Goal: Task Accomplishment & Management: Complete application form

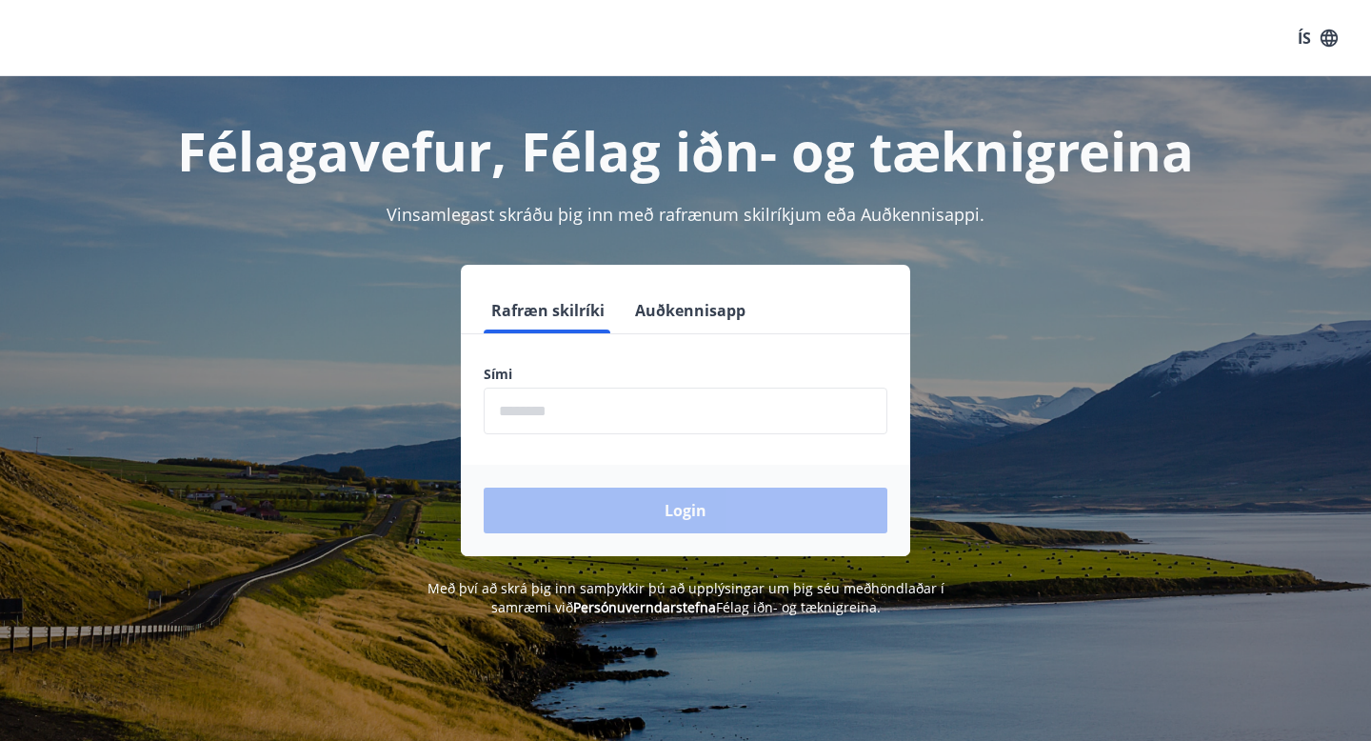
click at [589, 403] on input "phone" at bounding box center [686, 410] width 404 height 47
type input "********"
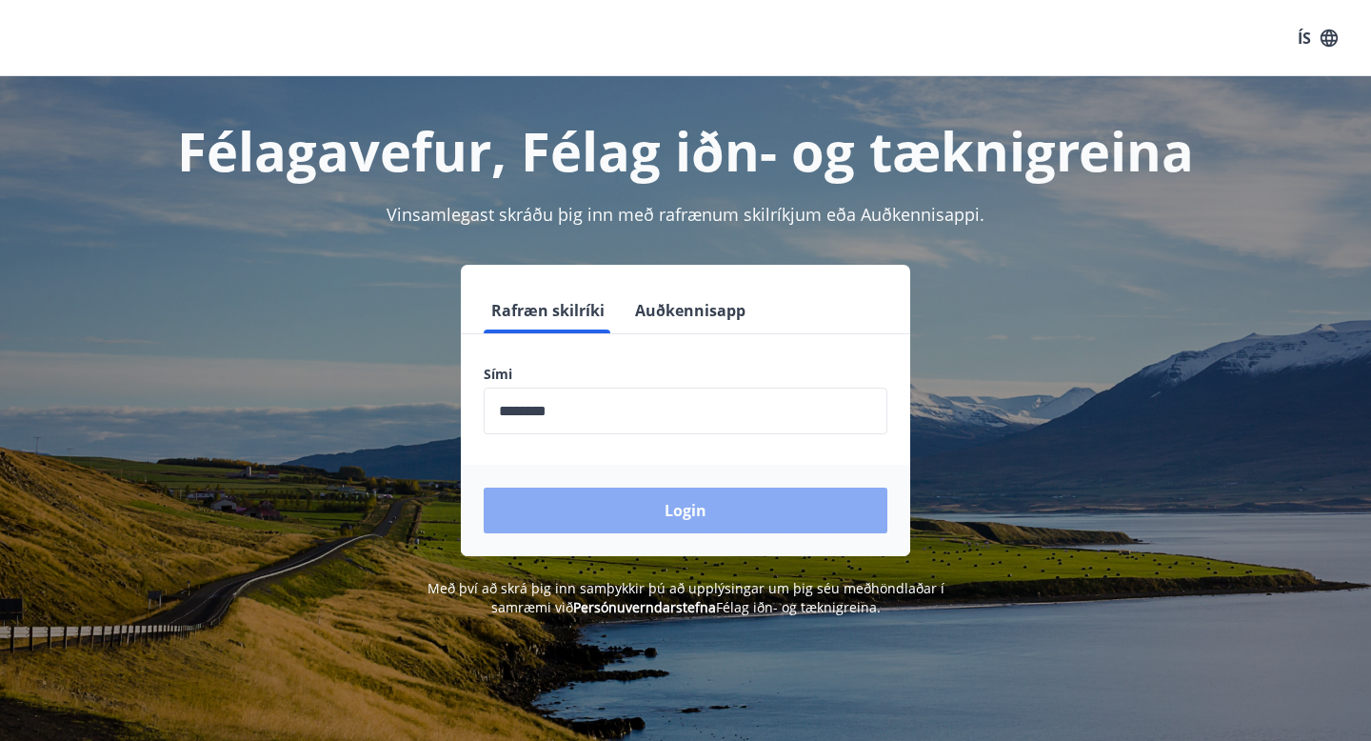
click at [637, 497] on button "Login" at bounding box center [686, 510] width 404 height 46
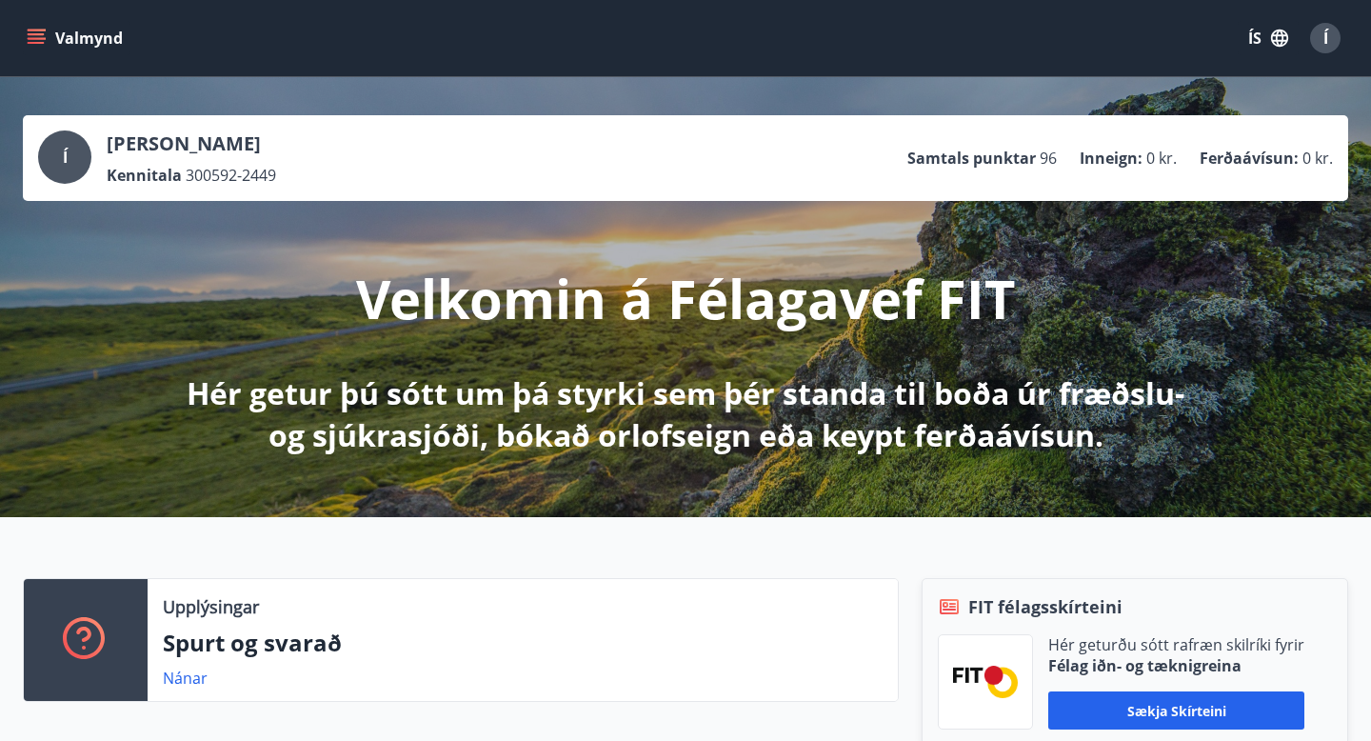
click at [33, 29] on icon "menu" at bounding box center [36, 38] width 19 height 19
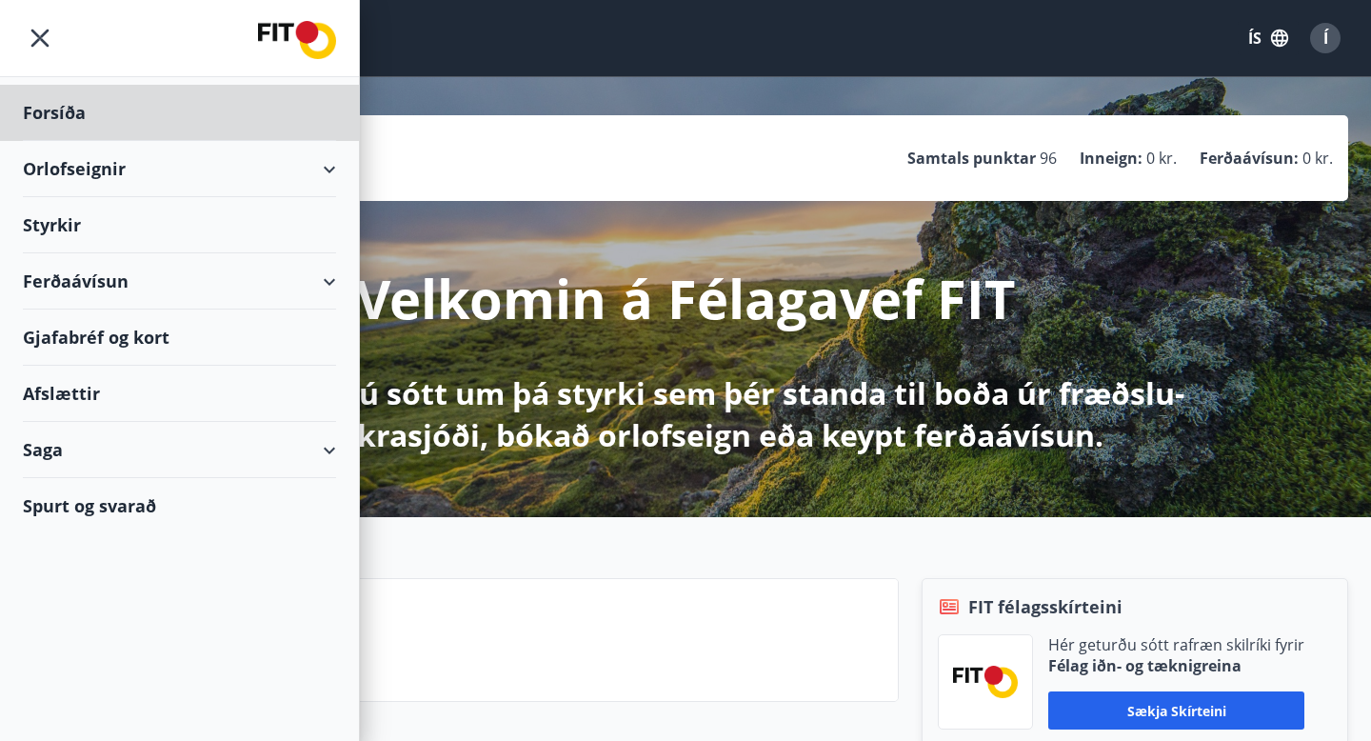
click at [121, 141] on div "Styrkir" at bounding box center [179, 113] width 313 height 56
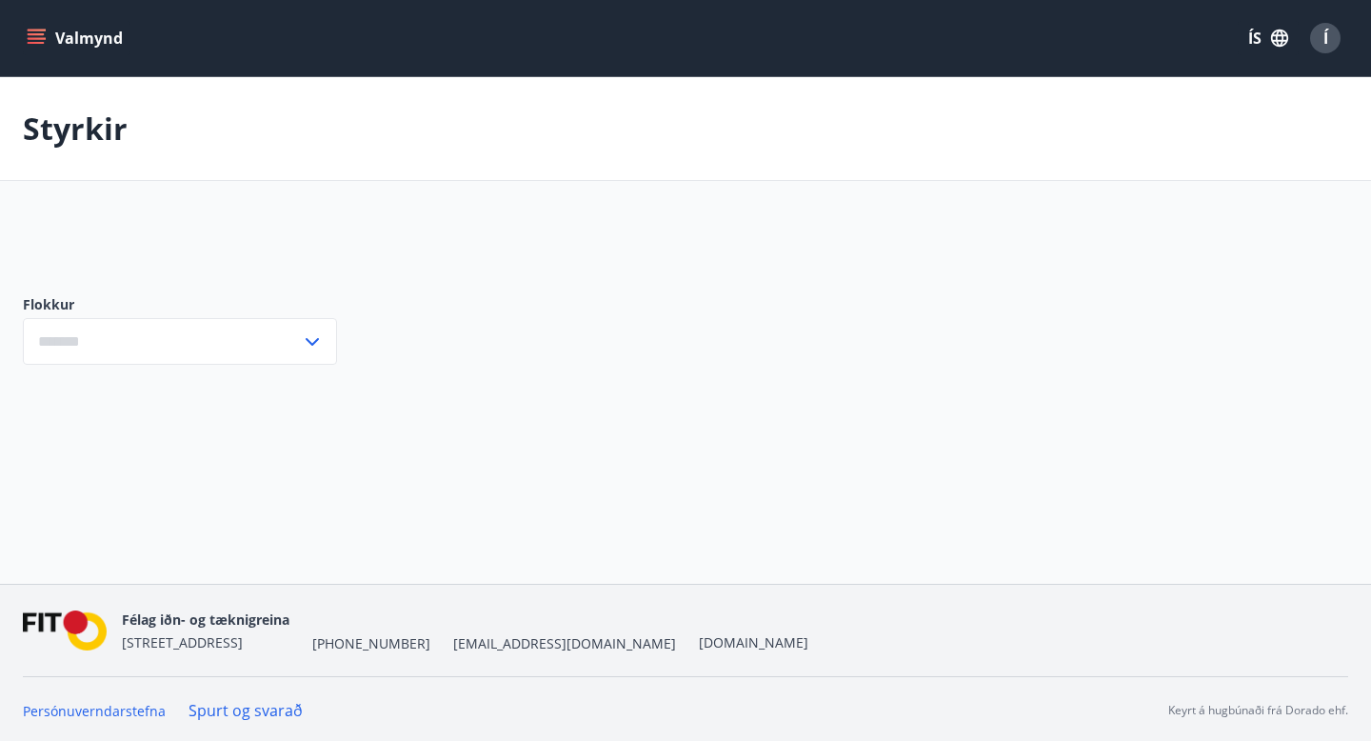
type input "***"
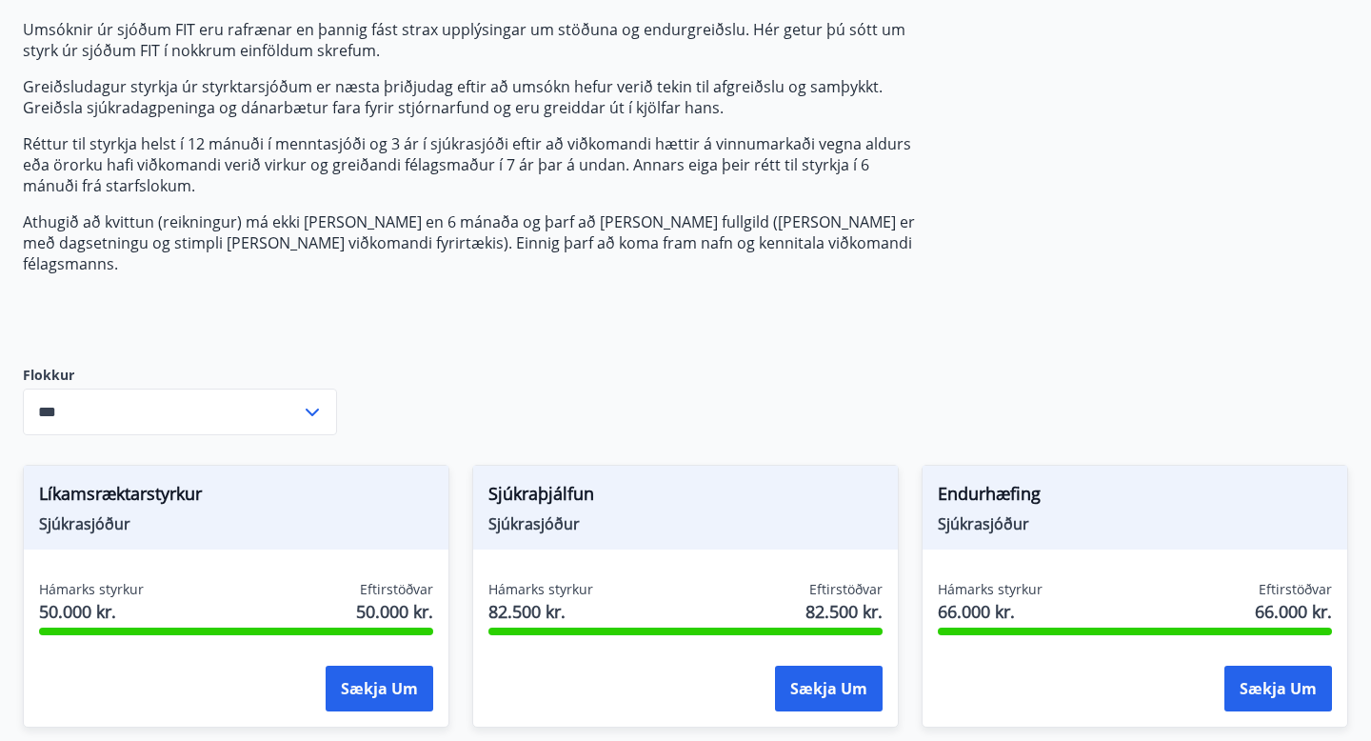
scroll to position [359, 0]
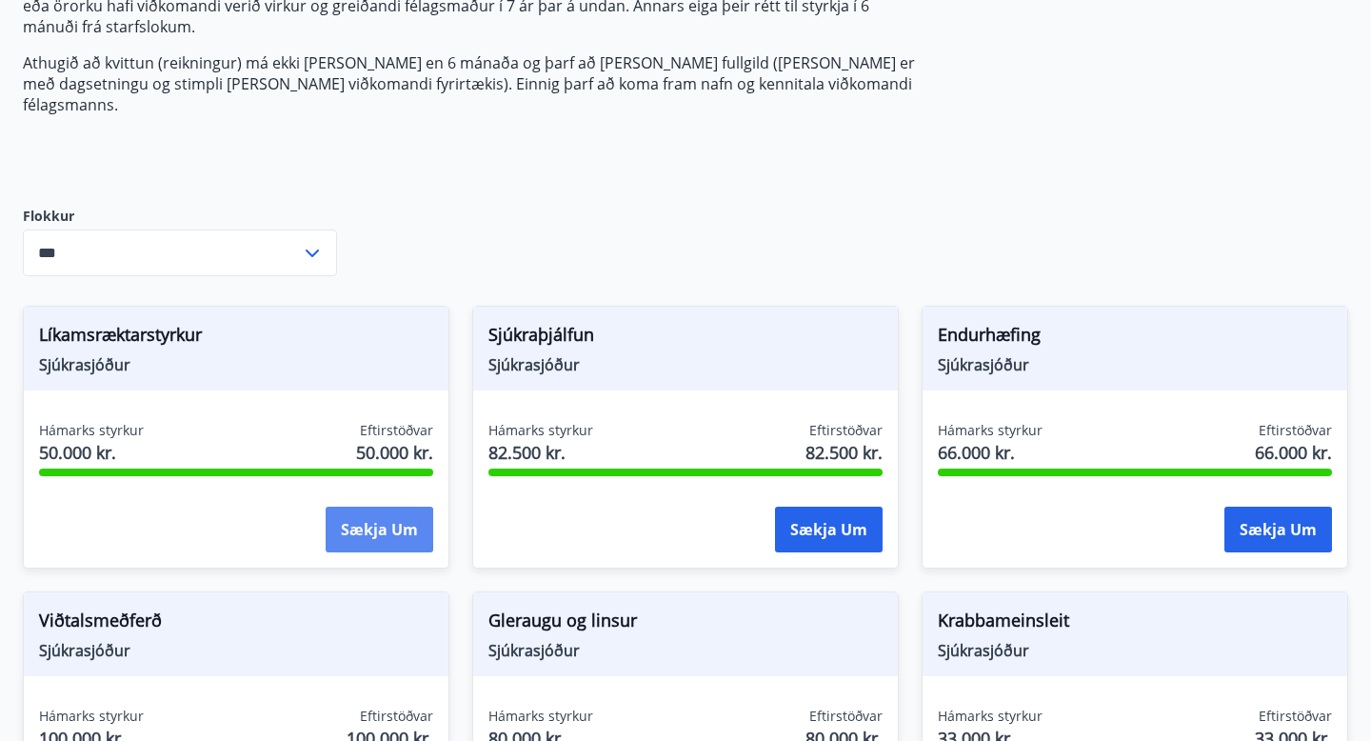
click at [344, 514] on button "Sækja um" at bounding box center [380, 529] width 108 height 46
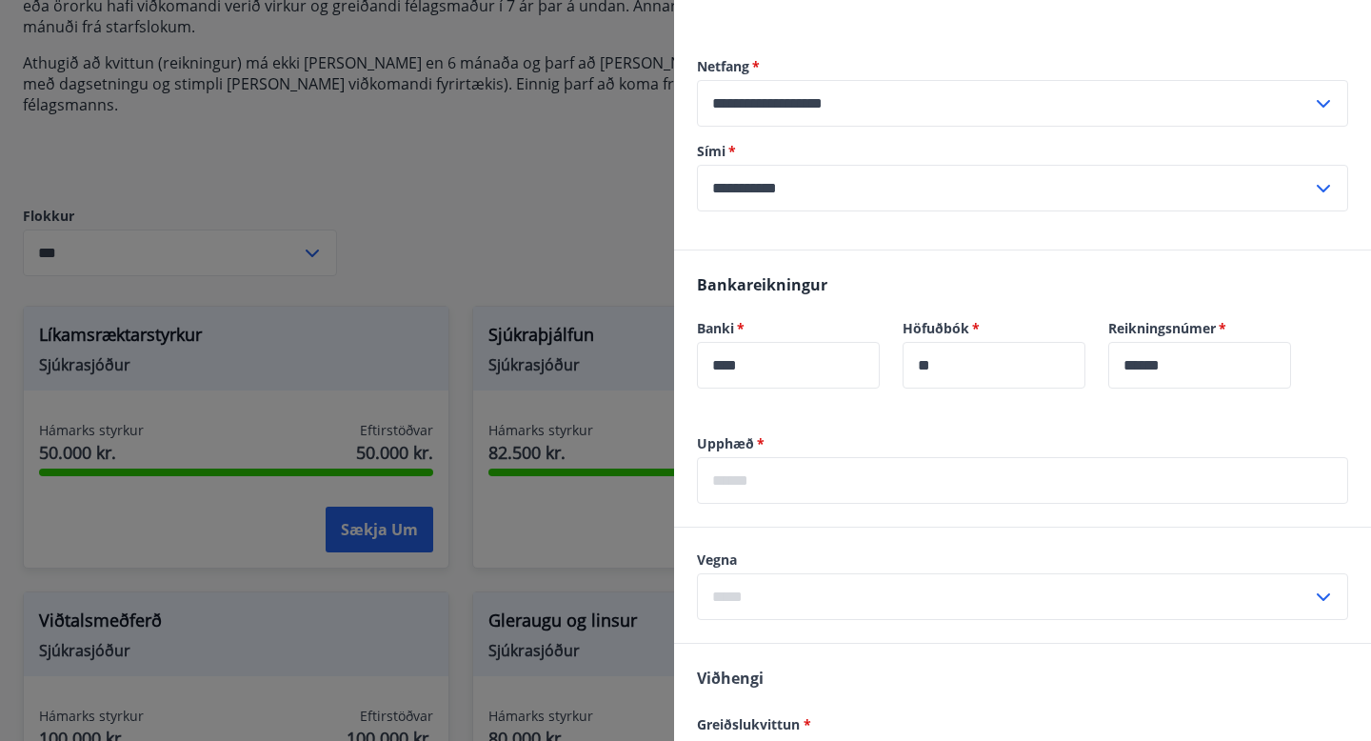
scroll to position [415, 0]
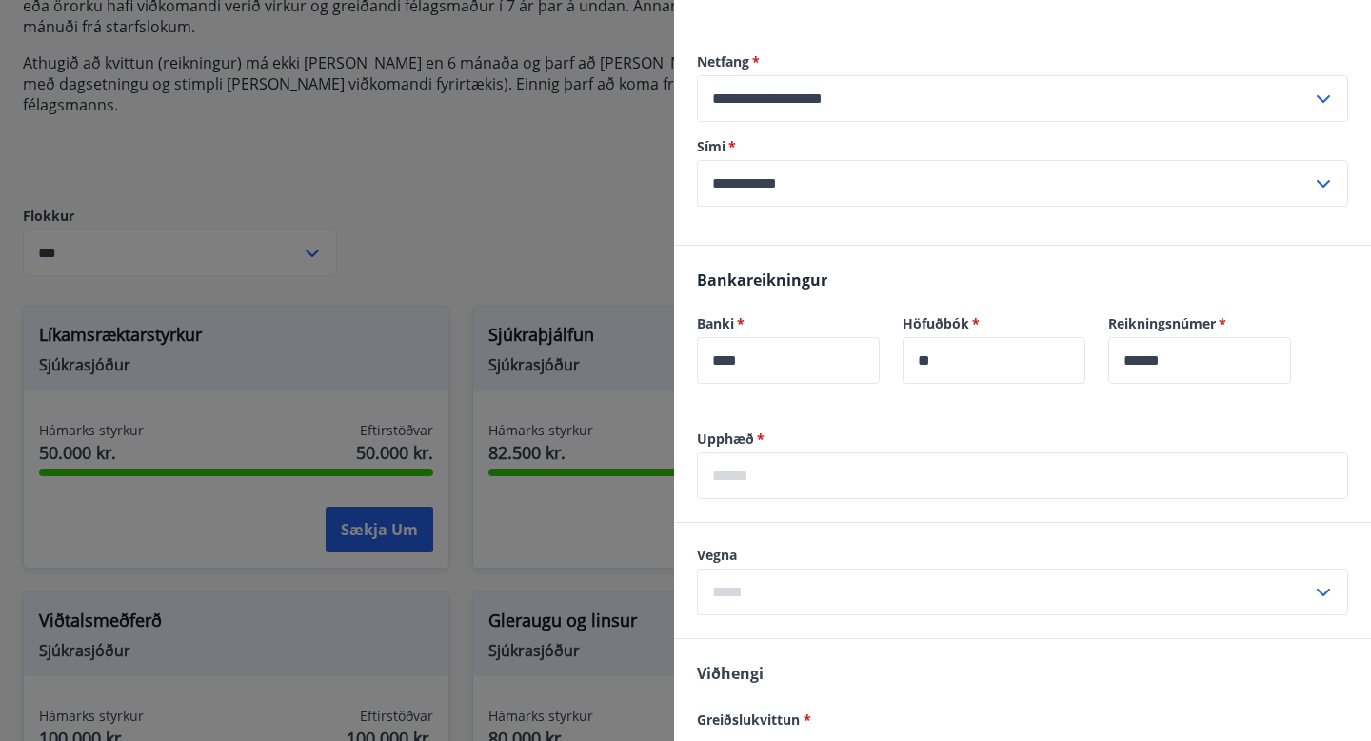
click at [783, 452] on input "text" at bounding box center [1022, 475] width 651 height 47
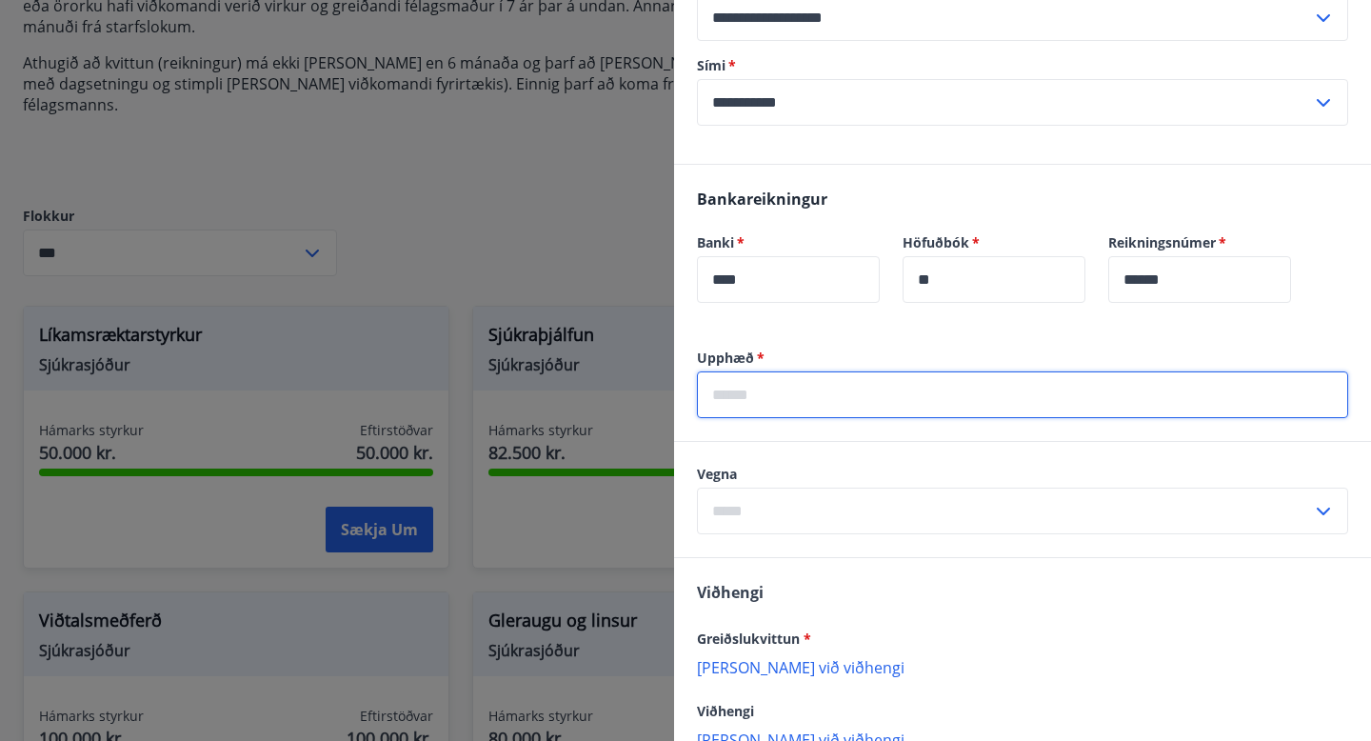
scroll to position [499, 0]
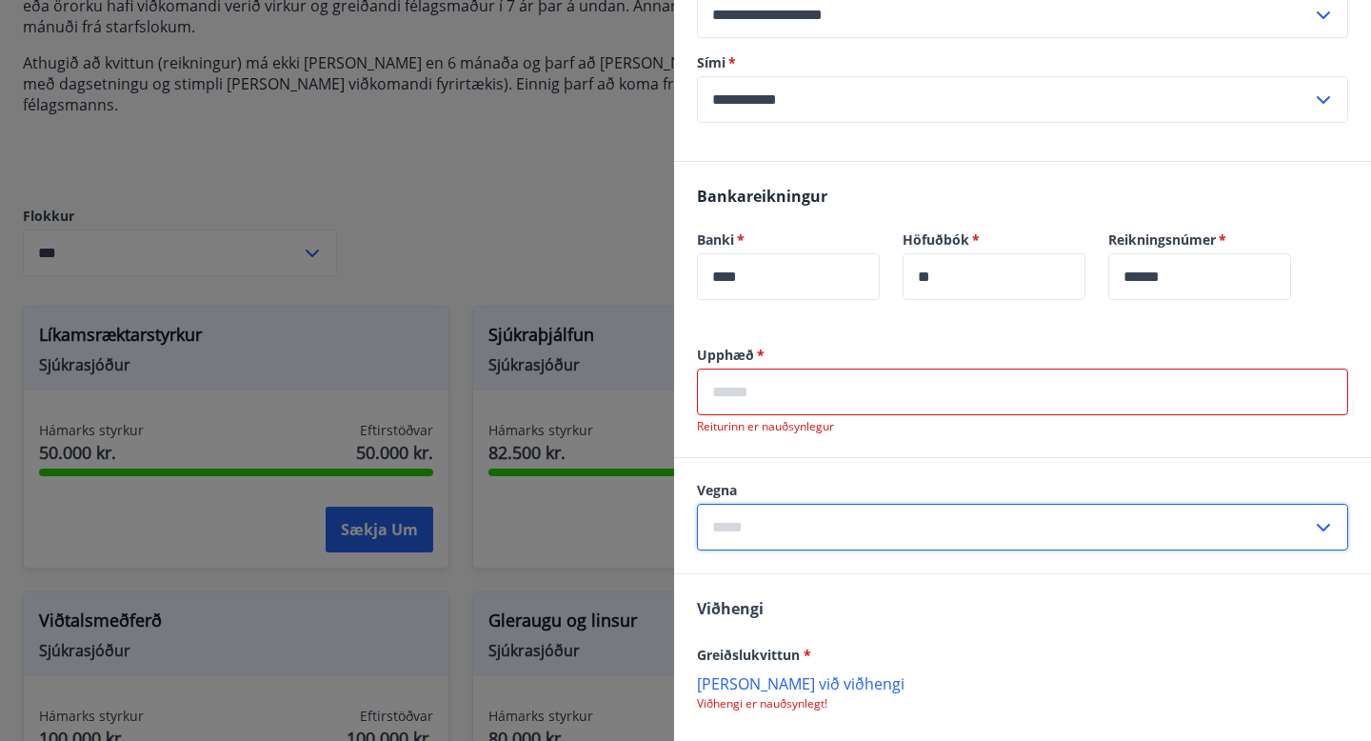
click at [784, 481] on div "Vegna ​" at bounding box center [1022, 515] width 651 height 69
click at [780, 504] on input "text" at bounding box center [1004, 527] width 615 height 47
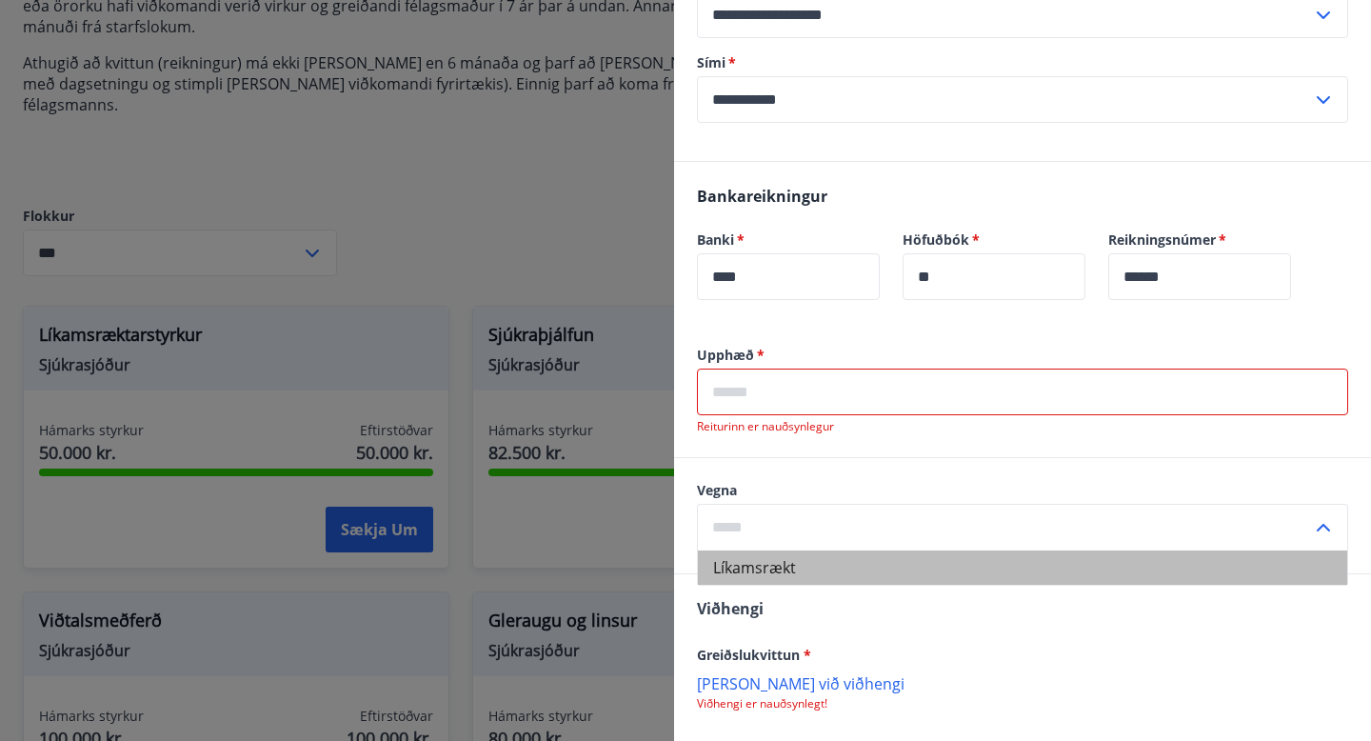
click at [782, 550] on li "Líkamsrækt" at bounding box center [1022, 567] width 649 height 34
type input "**********"
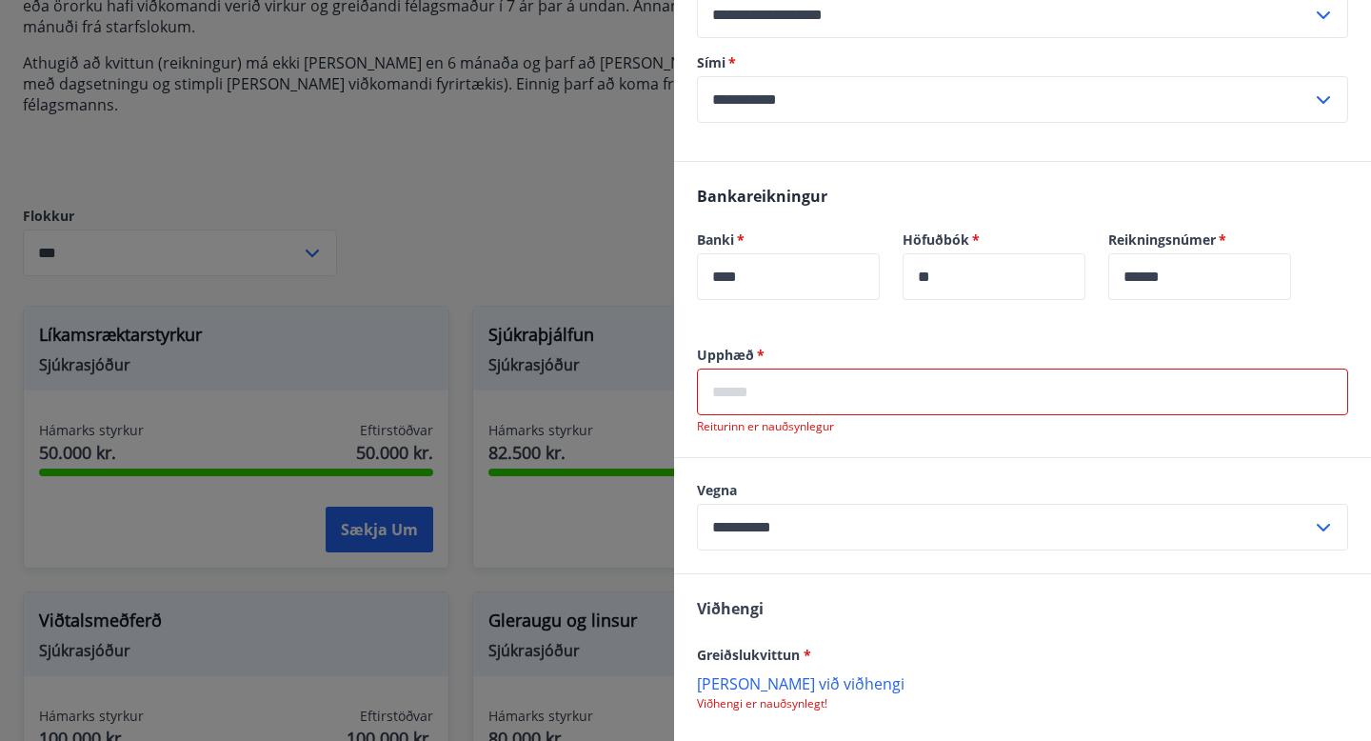
click at [793, 368] on input "text" at bounding box center [1022, 391] width 651 height 47
type input "*"
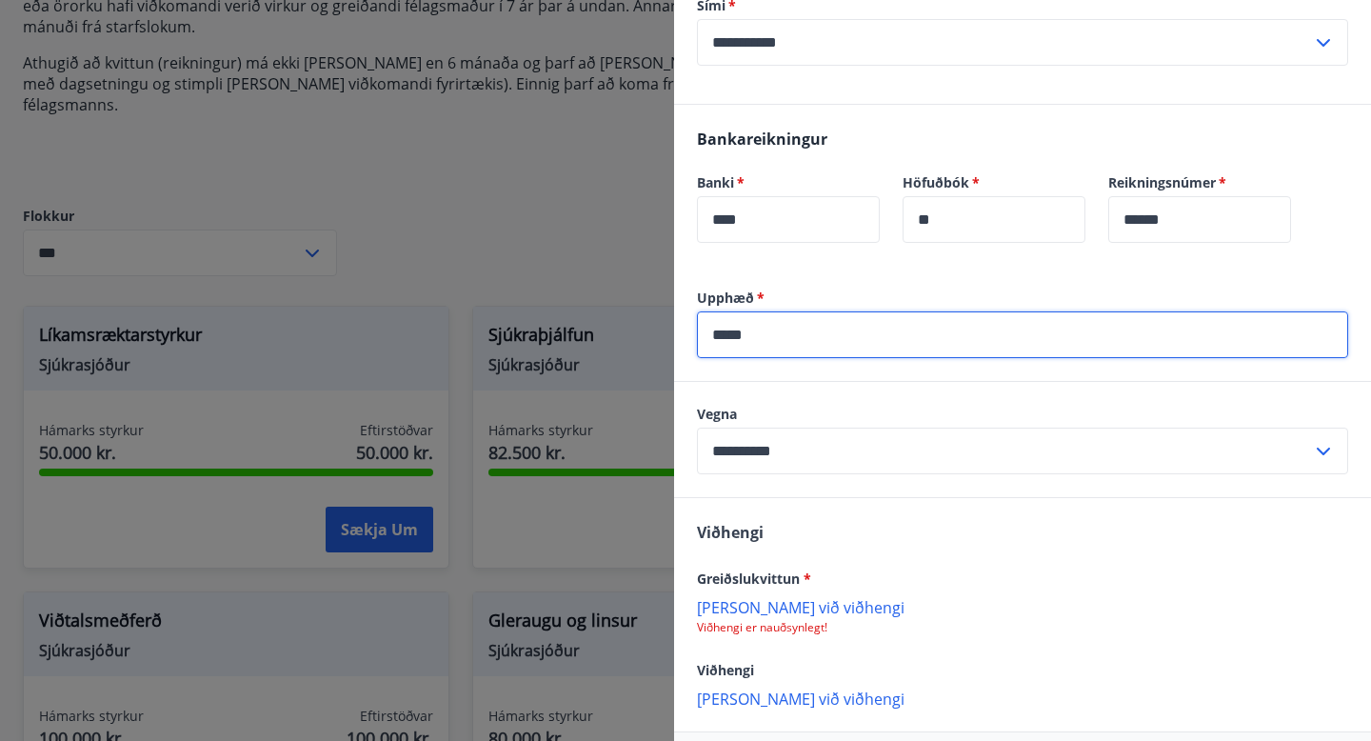
scroll to position [618, 0]
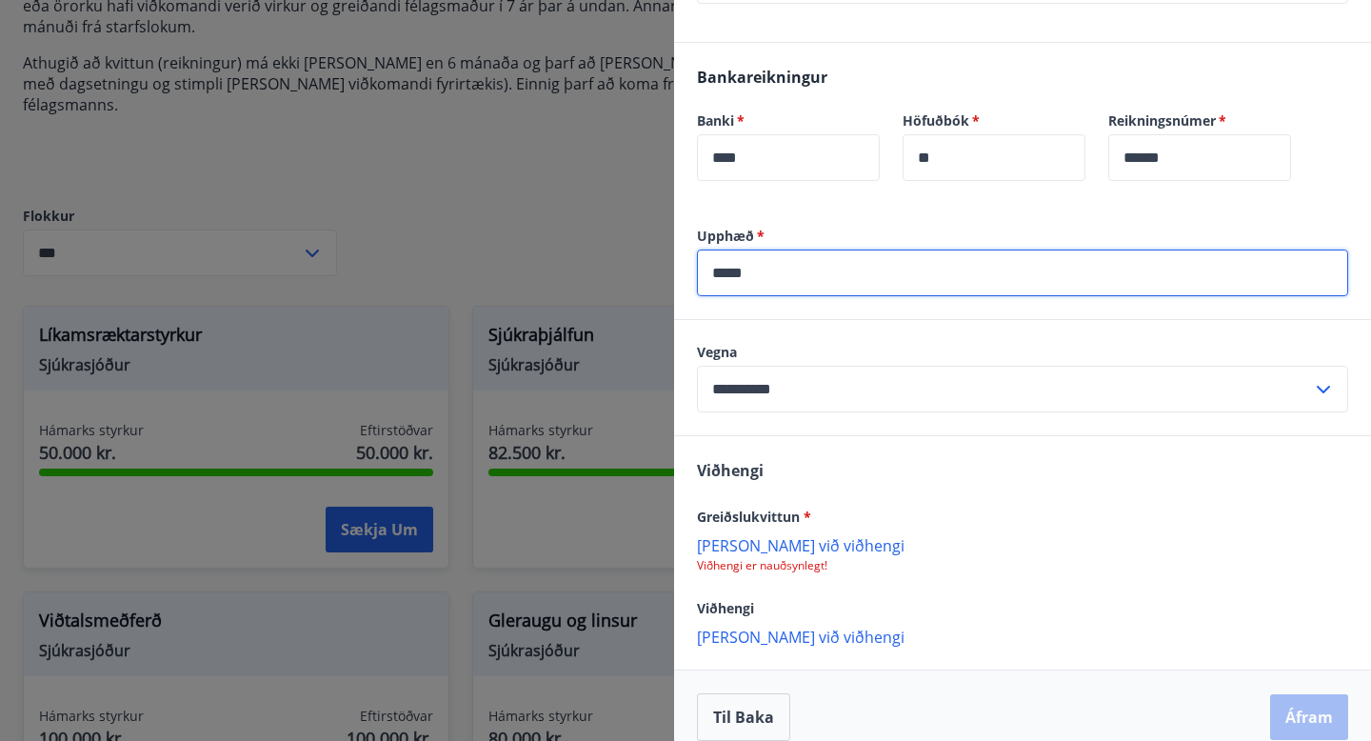
type input "*****"
click at [778, 535] on p "[PERSON_NAME] við viðhengi" at bounding box center [1022, 544] width 651 height 19
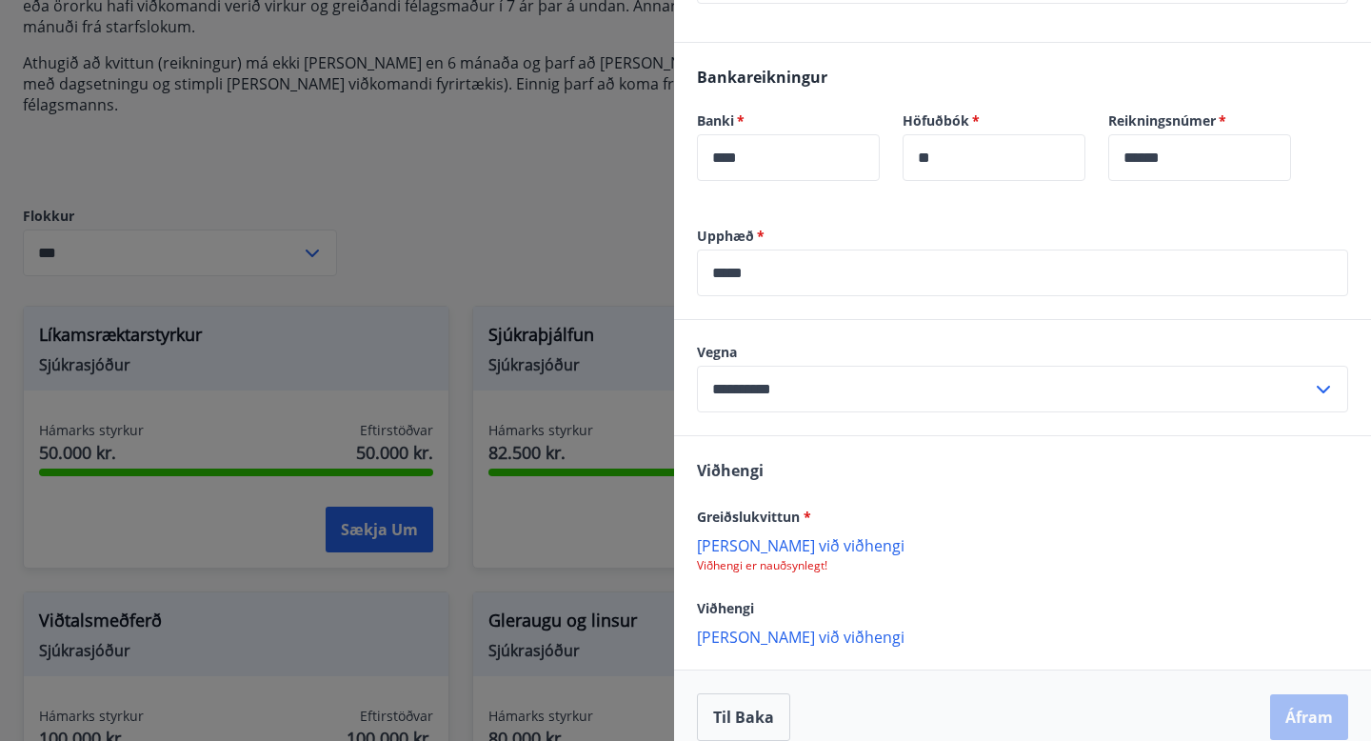
click at [772, 535] on p "[PERSON_NAME] við viðhengi" at bounding box center [1022, 544] width 651 height 19
click at [744, 535] on p "[PERSON_NAME] við viðhengi" at bounding box center [1022, 544] width 651 height 19
click at [779, 535] on p "[PERSON_NAME] við viðhengi" at bounding box center [1022, 544] width 651 height 19
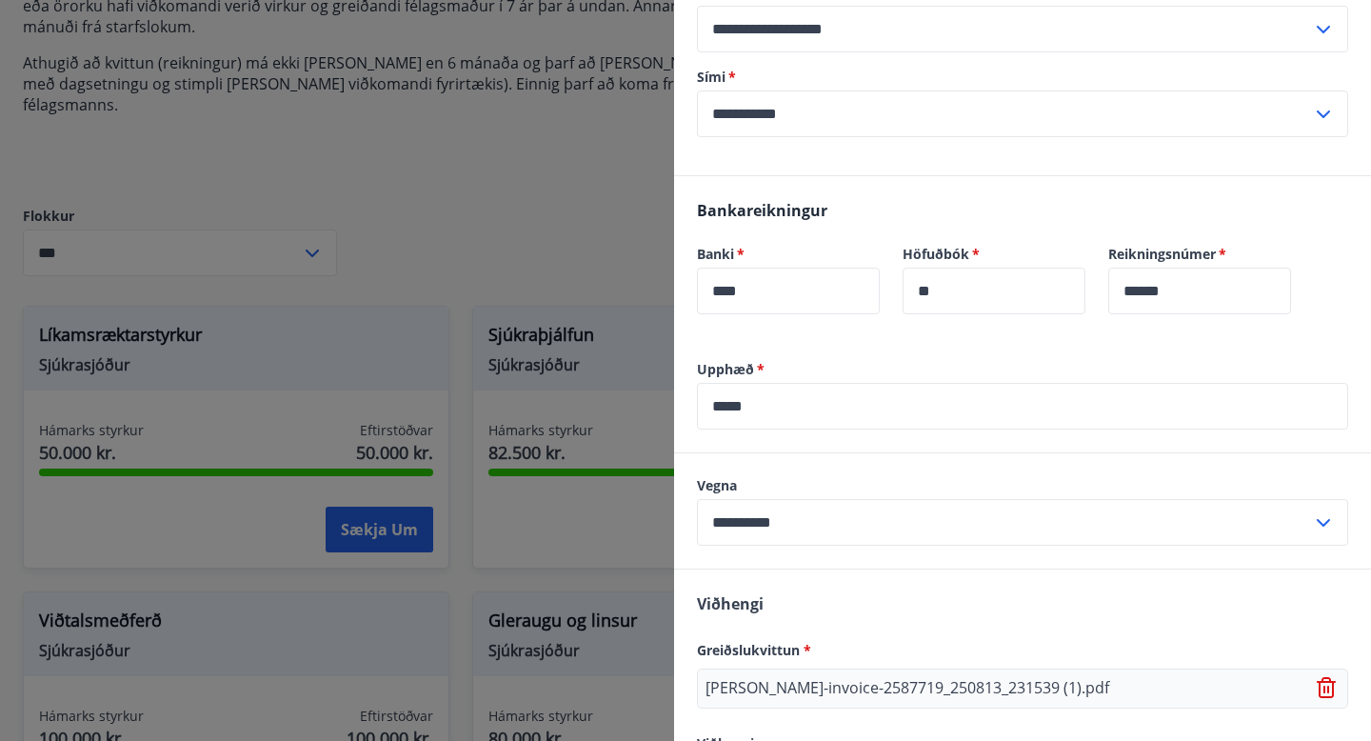
scroll to position [620, 0]
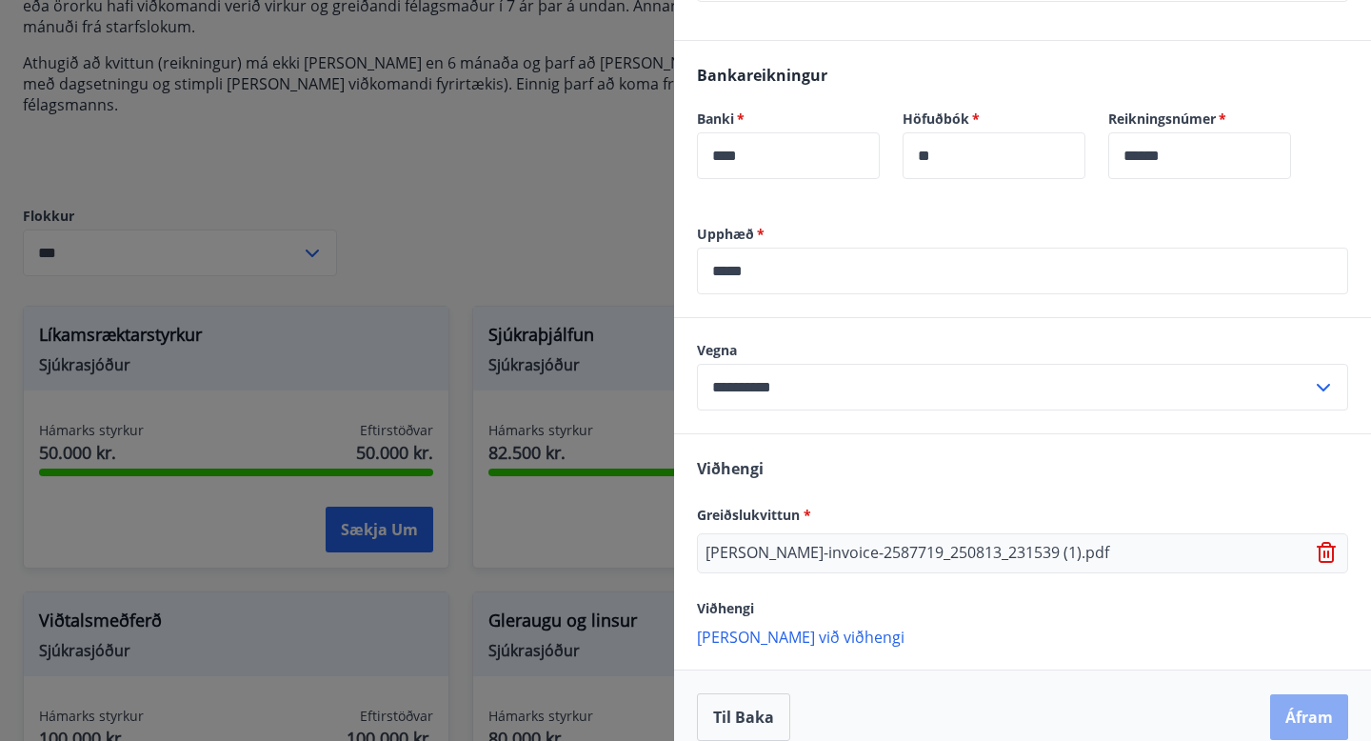
click at [1309, 697] on button "Áfram" at bounding box center [1309, 717] width 78 height 46
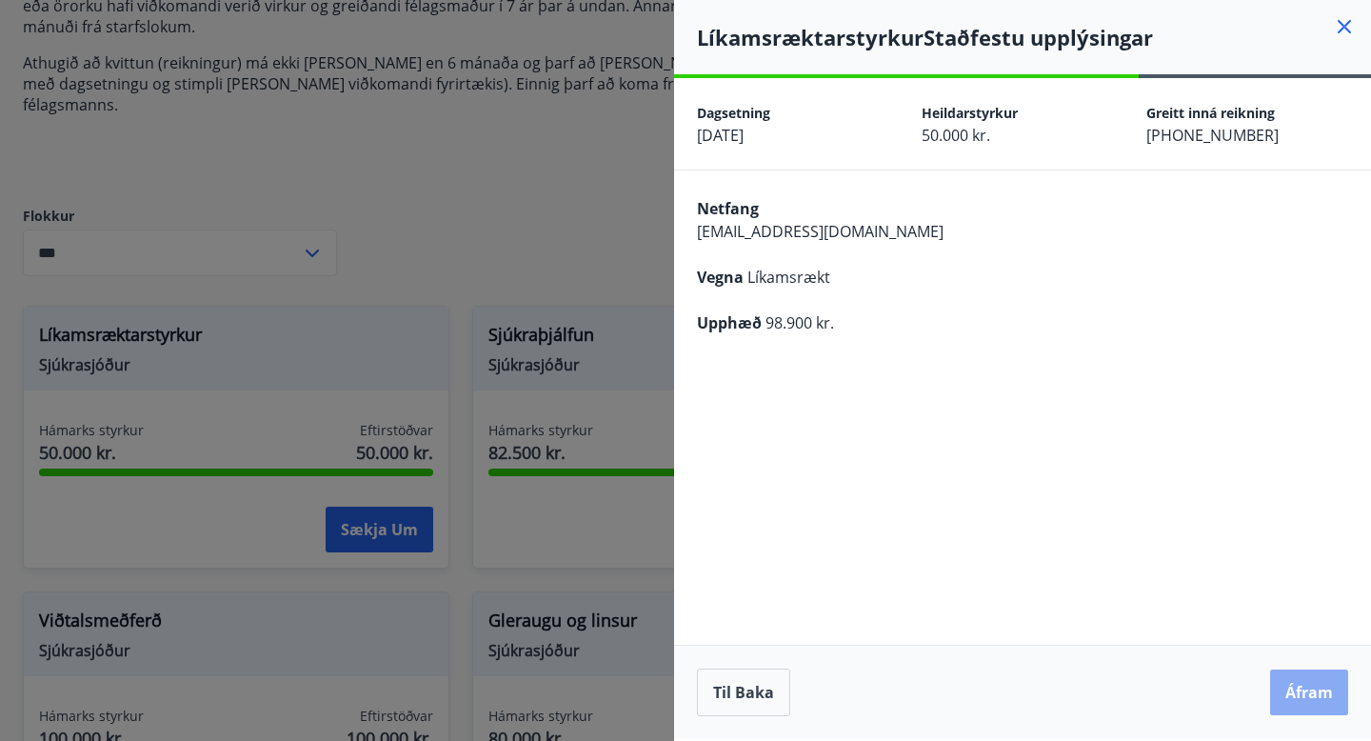
click at [1304, 690] on button "Áfram" at bounding box center [1309, 692] width 78 height 46
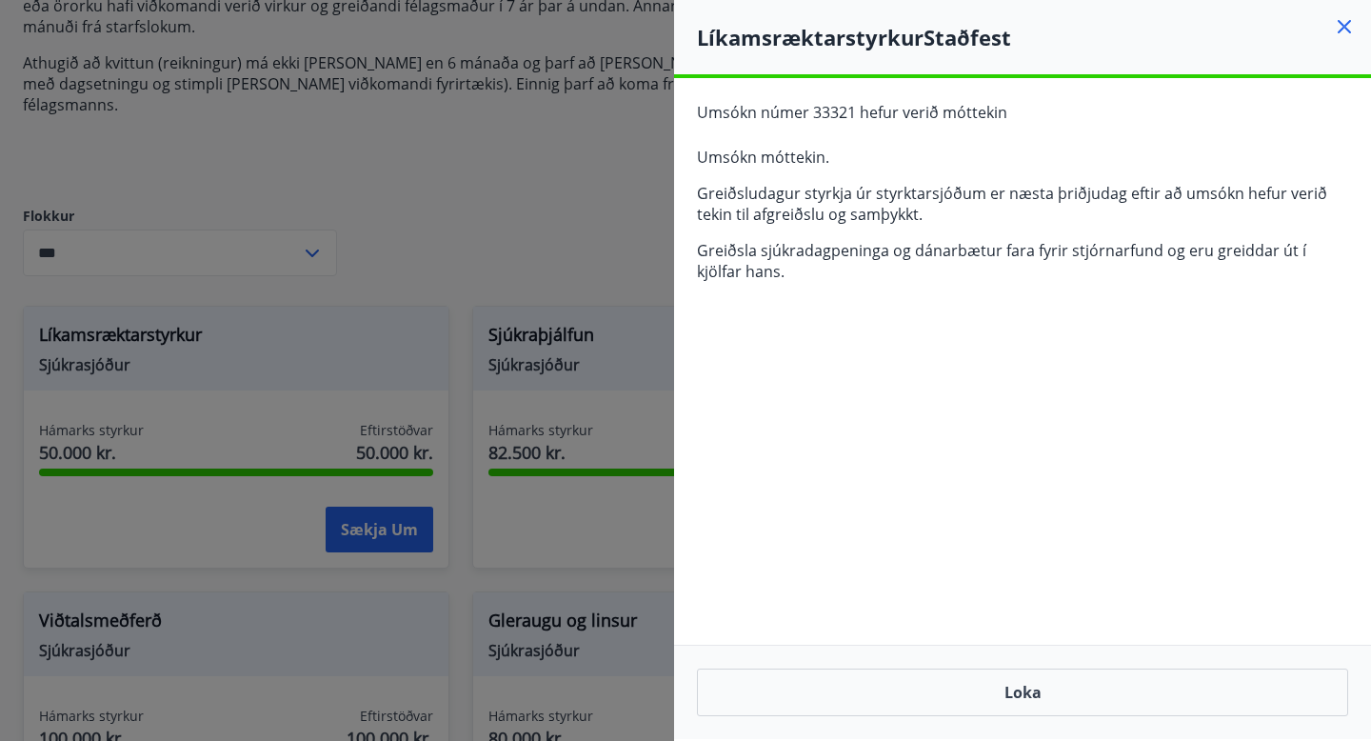
click at [1346, 29] on icon at bounding box center [1344, 26] width 13 height 13
